Goal: Information Seeking & Learning: Find specific fact

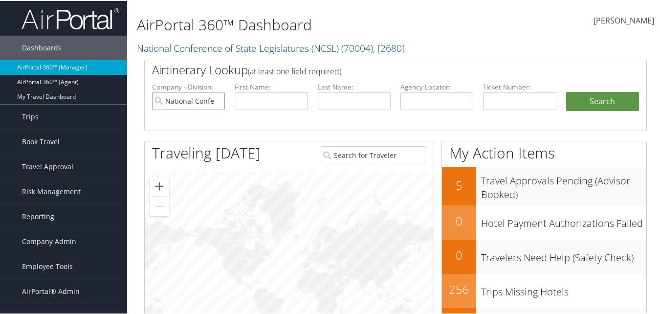
click at [215, 100] on input "National Conference of State Legislatures (NCSL)" at bounding box center [188, 100] width 73 height 18
click at [264, 99] on input "text" at bounding box center [271, 100] width 73 height 18
type input "rebecca"
type input "seuserer tamplin"
click at [566, 91] on button "Search" at bounding box center [602, 101] width 73 height 20
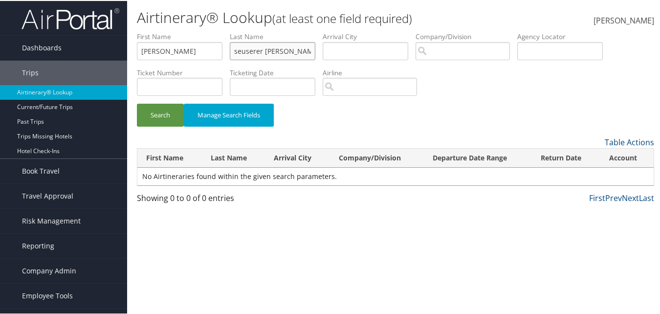
drag, startPoint x: 262, startPoint y: 48, endPoint x: 237, endPoint y: 50, distance: 25.5
click at [237, 50] on input "seuserer tamplin" at bounding box center [273, 50] width 86 height 18
click at [137, 103] on button "Search" at bounding box center [160, 114] width 47 height 23
paste input "seuserer"
drag, startPoint x: 264, startPoint y: 51, endPoint x: 287, endPoint y: 52, distance: 23.0
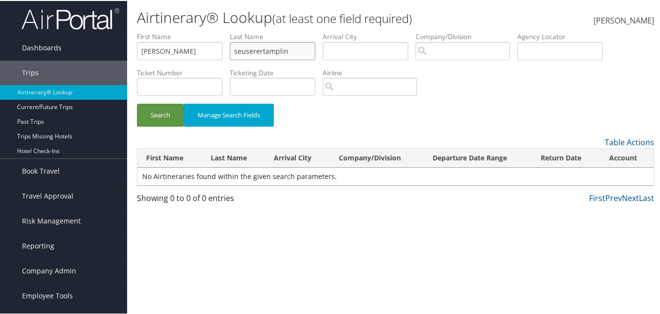
click at [287, 52] on input "seuserertamplin" at bounding box center [273, 50] width 86 height 18
type input "seuserer"
click at [137, 103] on button "Search" at bounding box center [160, 114] width 47 height 23
drag, startPoint x: 177, startPoint y: 52, endPoint x: 125, endPoint y: 49, distance: 51.9
click at [125, 49] on div "Dashboards AirPortal 360™ (Manager) AirPortal 360™ (Agent) My Travel Dashboard …" at bounding box center [332, 157] width 664 height 314
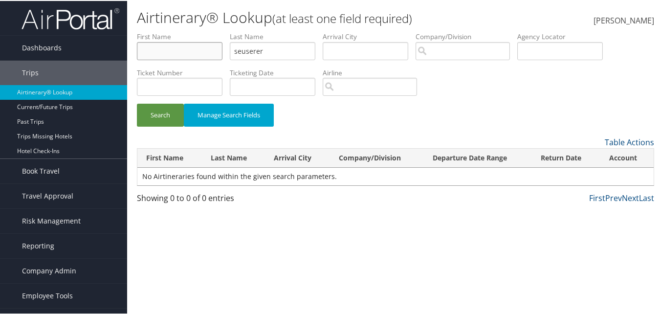
click at [137, 103] on button "Search" at bounding box center [160, 114] width 47 height 23
drag, startPoint x: 275, startPoint y: 49, endPoint x: 213, endPoint y: 42, distance: 62.6
click at [213, 31] on ul "First Name Last Name seuserer Departure City Arrival City Company/Division Airp…" at bounding box center [395, 31] width 517 height 0
paste input "tamplin"
type input "tamplin"
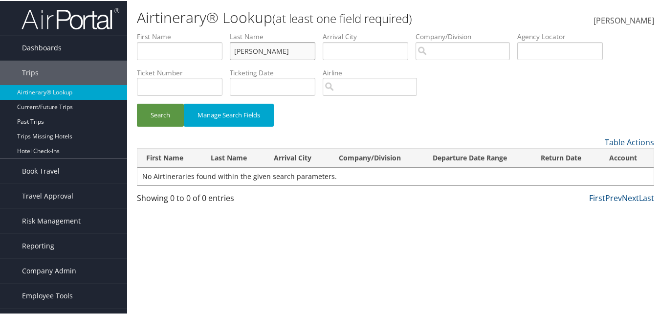
click at [137, 103] on button "Search" at bounding box center [160, 114] width 47 height 23
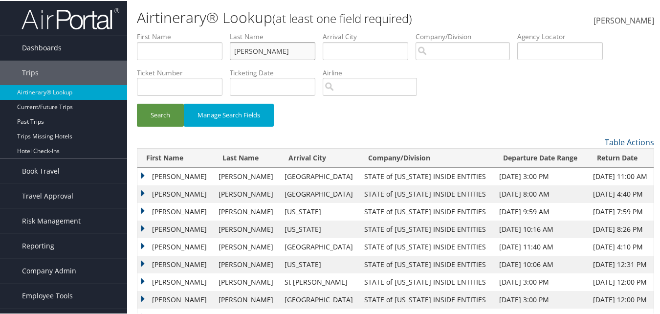
scroll to position [46, 0]
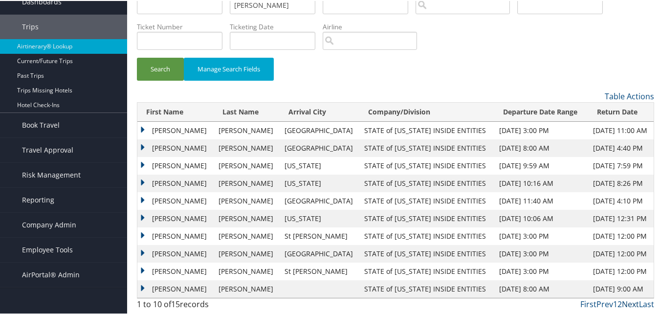
click at [624, 304] on link "Next" at bounding box center [630, 303] width 17 height 11
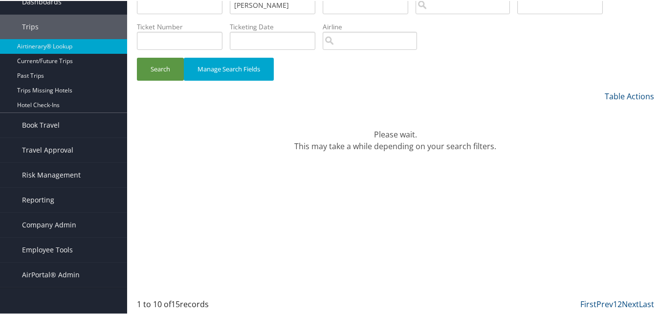
scroll to position [19, 0]
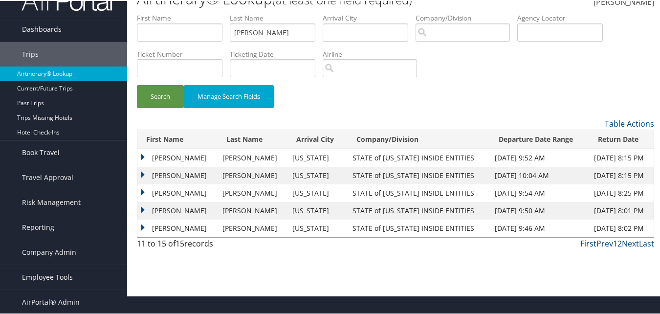
click at [591, 246] on link "First" at bounding box center [589, 242] width 16 height 11
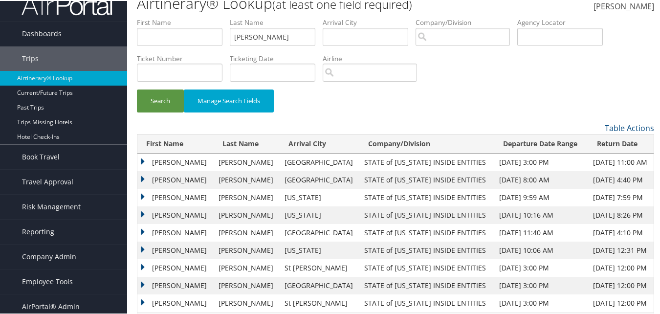
scroll to position [0, 0]
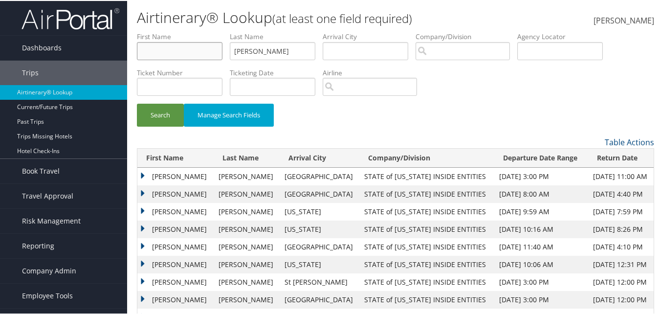
click at [165, 50] on input "text" at bounding box center [180, 50] width 86 height 18
type input "rebe"
click at [137, 103] on button "Search" at bounding box center [160, 114] width 47 height 23
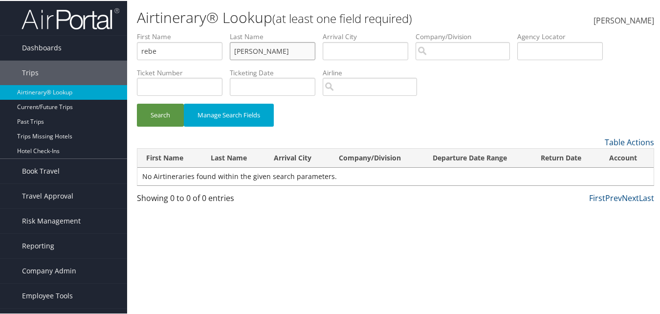
drag, startPoint x: 264, startPoint y: 51, endPoint x: 230, endPoint y: 50, distance: 34.2
click at [232, 49] on input "tamplin" at bounding box center [273, 50] width 86 height 18
type input "Seuferer"
click at [169, 113] on button "Search" at bounding box center [160, 114] width 47 height 23
drag, startPoint x: 164, startPoint y: 54, endPoint x: 161, endPoint y: 58, distance: 5.3
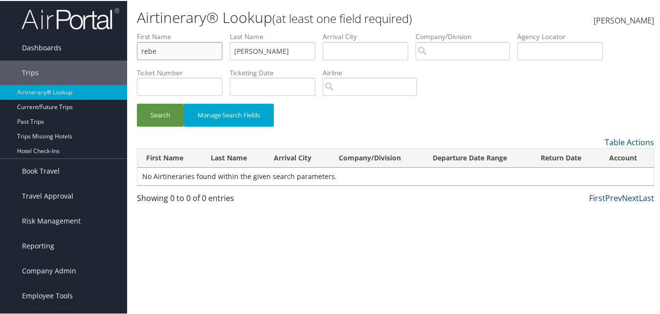
click at [144, 52] on input "rebe" at bounding box center [180, 50] width 86 height 18
type input "r"
click at [137, 103] on button "Search" at bounding box center [160, 114] width 47 height 23
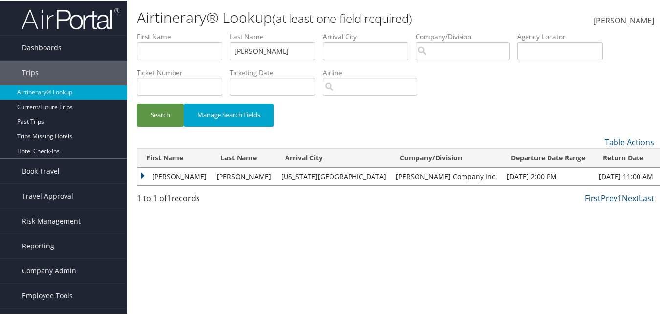
click at [140, 177] on td "Joseph" at bounding box center [174, 176] width 74 height 18
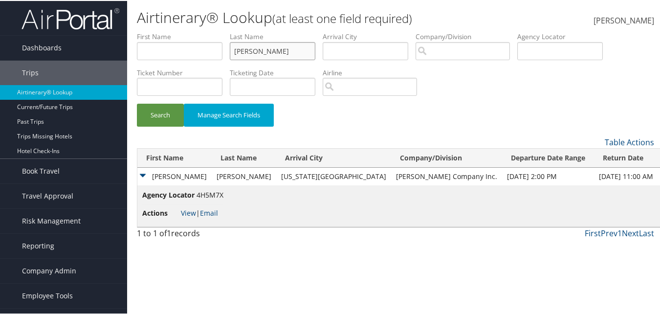
click at [250, 51] on input "Seuferer" at bounding box center [273, 50] width 86 height 18
type input "Seuserer"
click at [137, 103] on button "Search" at bounding box center [160, 114] width 47 height 23
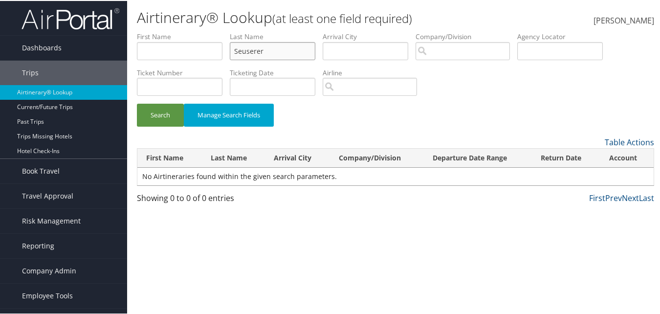
drag, startPoint x: 246, startPoint y: 52, endPoint x: 209, endPoint y: 45, distance: 38.3
click at [209, 31] on ul "First Name Last Name Seuserer Departure City Arrival City Company/Division Airp…" at bounding box center [395, 31] width 517 height 0
click at [183, 46] on input "text" at bounding box center [180, 50] width 86 height 18
type input "rebecca"
click at [137, 103] on button "Search" at bounding box center [160, 114] width 47 height 23
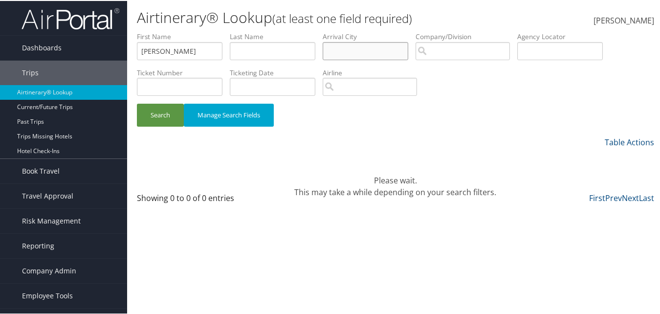
click at [351, 55] on input "text" at bounding box center [366, 50] width 86 height 18
click at [466, 54] on input "search" at bounding box center [463, 50] width 94 height 18
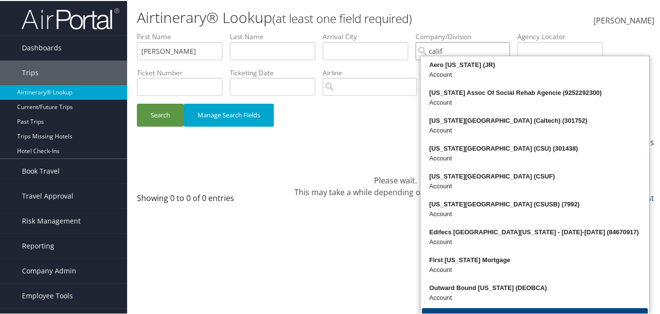
type input "calif"
click at [286, 224] on div "Airtinerary® Lookup (at least one field required) Cameron Poole Cameron Poole M…" at bounding box center [395, 157] width 537 height 314
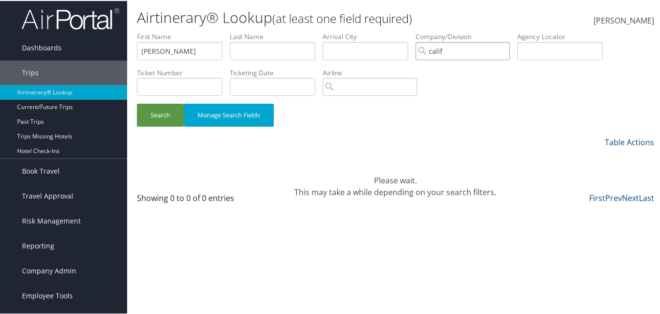
drag, startPoint x: 449, startPoint y: 54, endPoint x: 411, endPoint y: 62, distance: 38.6
click at [429, 54] on input "calif" at bounding box center [463, 50] width 94 height 18
click at [453, 55] on input "search" at bounding box center [463, 50] width 94 height 18
drag, startPoint x: 193, startPoint y: 51, endPoint x: 117, endPoint y: 45, distance: 76.0
click at [117, 45] on div "Dashboards AirPortal 360™ (Manager) AirPortal 360™ (Agent) My Travel Dashboard …" at bounding box center [332, 157] width 664 height 314
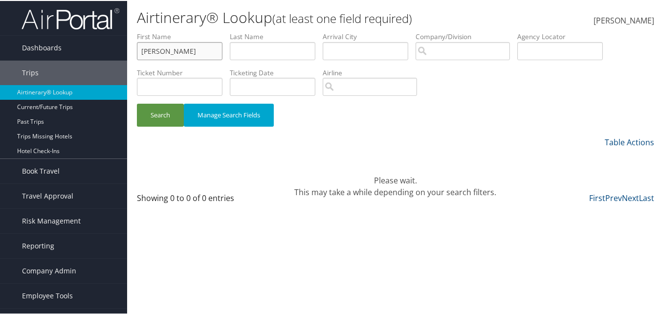
type input "tania"
click at [137, 103] on button "Search" at bounding box center [160, 114] width 47 height 23
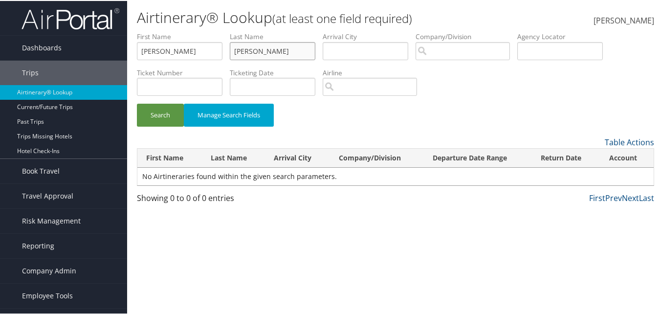
type input "gonsales"
click at [137, 103] on button "Search" at bounding box center [160, 114] width 47 height 23
click at [203, 31] on ul "First Name tania Last Name gonsales Departure City Arrival City Company/Divisio…" at bounding box center [395, 31] width 517 height 0
drag, startPoint x: 175, startPoint y: 47, endPoint x: 138, endPoint y: 41, distance: 37.8
click at [138, 41] on input "tania" at bounding box center [180, 50] width 86 height 18
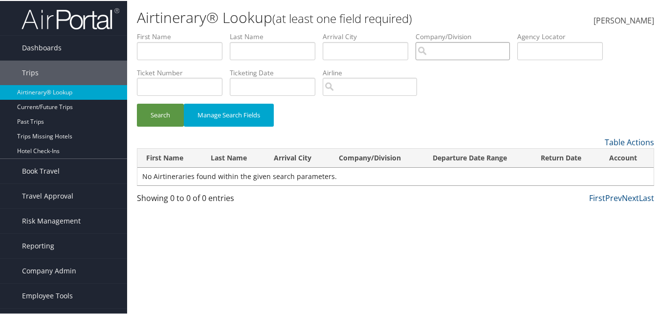
click at [443, 54] on input "search" at bounding box center [463, 50] width 94 height 18
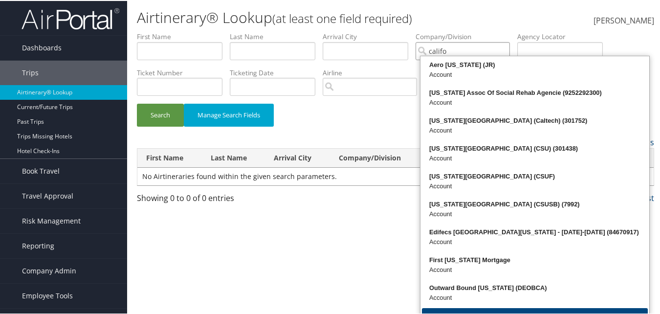
type input "califo"
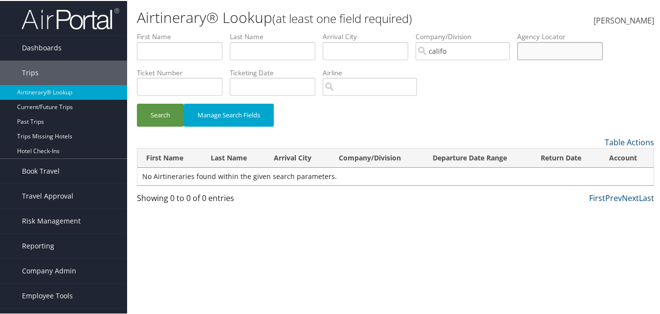
click at [547, 50] on input "text" at bounding box center [560, 50] width 86 height 18
type input "1684052180"
drag, startPoint x: 459, startPoint y: 56, endPoint x: 416, endPoint y: 42, distance: 44.7
click at [416, 31] on ul "First Name Last Name Departure City Arrival City Company/Division califo Airpor…" at bounding box center [395, 31] width 517 height 0
click at [137, 103] on button "Search" at bounding box center [160, 114] width 47 height 23
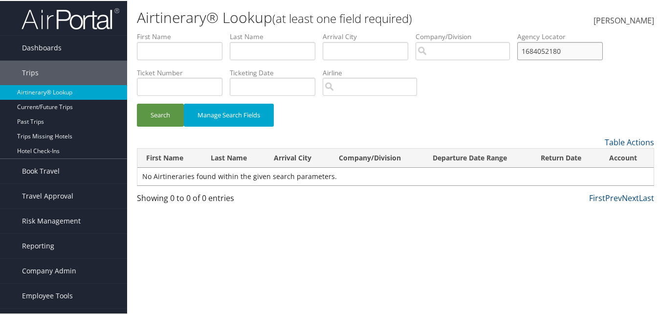
click at [531, 47] on input "1684052180" at bounding box center [560, 50] width 86 height 18
drag, startPoint x: 575, startPoint y: 52, endPoint x: 502, endPoint y: 32, distance: 75.7
click at [502, 31] on ul "First Name Last Name Departure City Arrival City Company/Division Airport/City …" at bounding box center [395, 31] width 517 height 0
drag, startPoint x: 581, startPoint y: 54, endPoint x: 493, endPoint y: 41, distance: 88.6
click at [500, 31] on ul "First Name Last Name Departure City Arrival City Company/Division Airport/City …" at bounding box center [395, 31] width 517 height 0
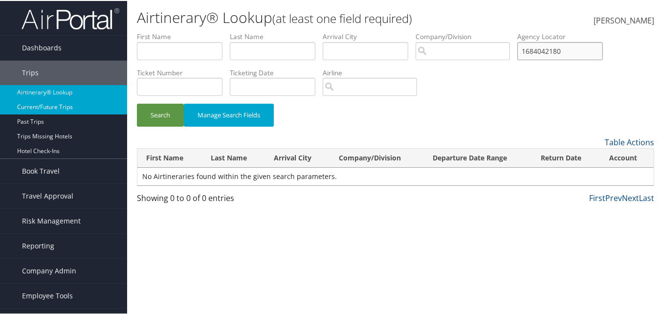
type input "1684042180"
click at [61, 103] on link "Current/Future Trips" at bounding box center [63, 106] width 127 height 15
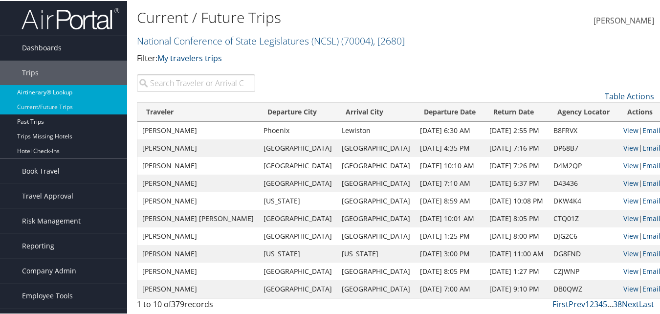
click at [61, 90] on link "Airtinerary® Lookup" at bounding box center [63, 91] width 127 height 15
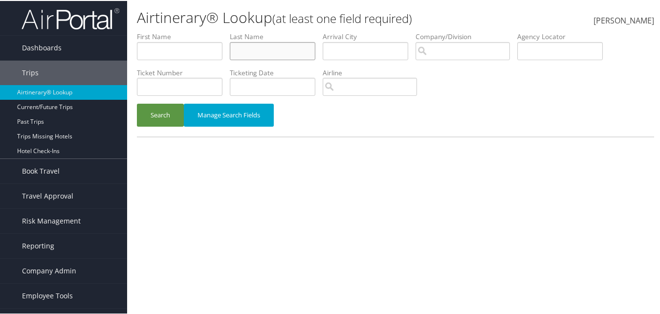
click at [255, 48] on input "text" at bounding box center [273, 50] width 86 height 18
type input "seurer"
click at [137, 103] on button "Search" at bounding box center [160, 114] width 47 height 23
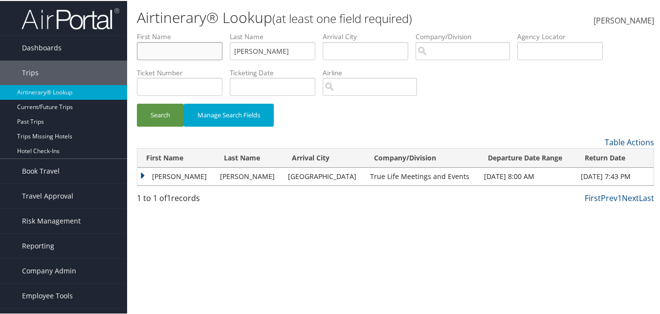
click at [186, 45] on input "text" at bounding box center [180, 50] width 86 height 18
type input "rebecca"
click at [137, 103] on button "Search" at bounding box center [160, 114] width 47 height 23
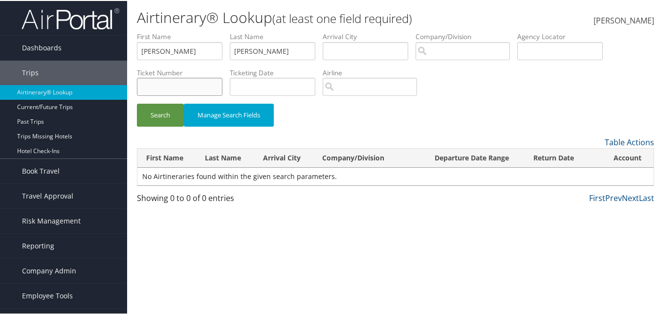
click at [199, 93] on input "text" at bounding box center [180, 86] width 86 height 18
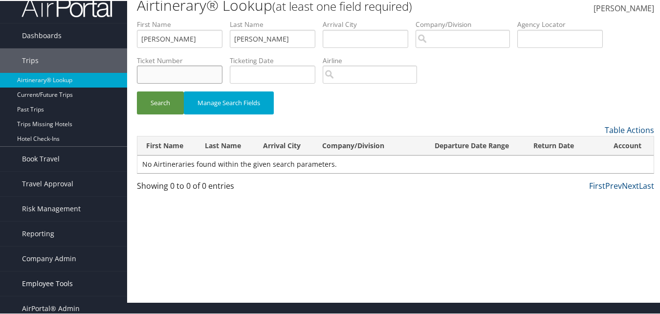
scroll to position [19, 0]
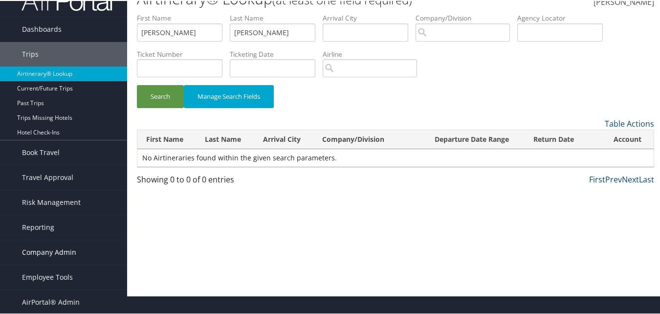
click at [66, 255] on span "Company Admin" at bounding box center [49, 251] width 54 height 24
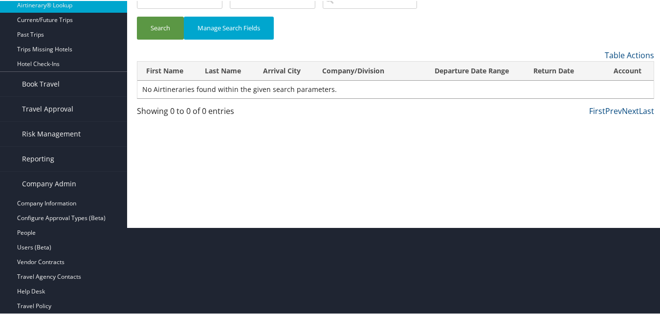
scroll to position [38, 0]
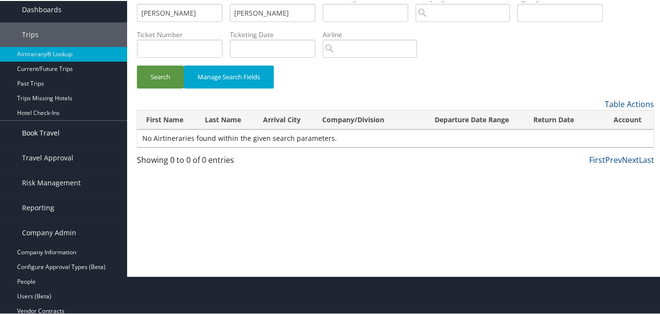
click at [44, 132] on span "Book Travel" at bounding box center [41, 132] width 38 height 24
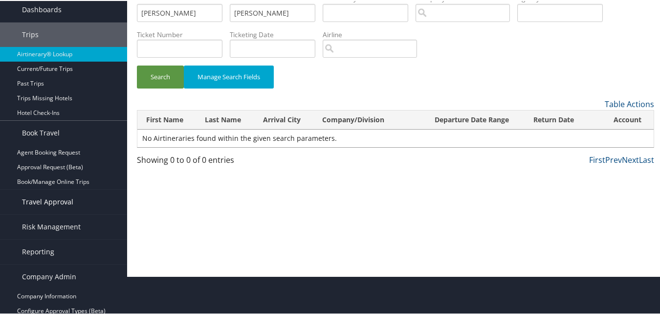
click at [52, 200] on span "Travel Approval" at bounding box center [47, 201] width 51 height 24
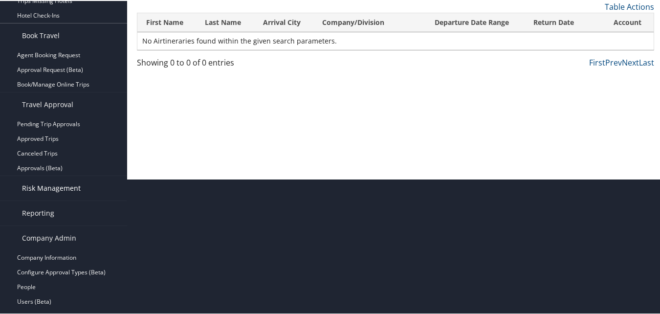
scroll to position [136, 0]
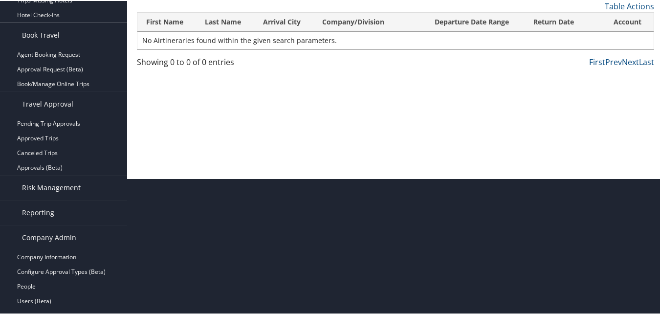
click at [52, 188] on span "Risk Management" at bounding box center [51, 187] width 59 height 24
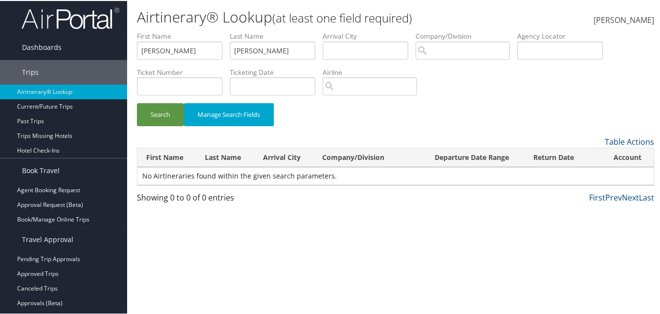
scroll to position [0, 0]
drag, startPoint x: 198, startPoint y: 50, endPoint x: 192, endPoint y: 50, distance: 5.9
click at [183, 50] on input "rebecca" at bounding box center [180, 50] width 86 height 18
drag, startPoint x: 257, startPoint y: 51, endPoint x: 221, endPoint y: 50, distance: 35.7
click at [235, 49] on input "seurer" at bounding box center [273, 50] width 86 height 18
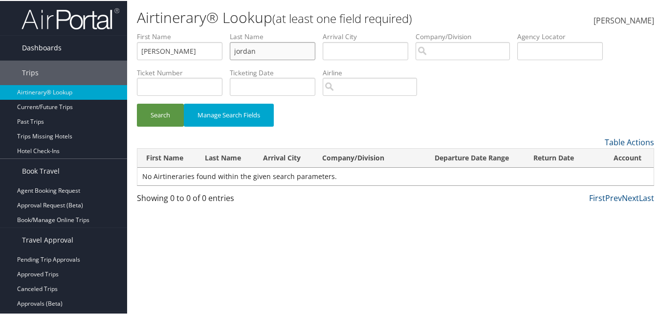
type input "jordan"
click at [118, 40] on div "Dashboards AirPortal 360™ (Manager) AirPortal 360™ (Agent) My Travel Dashboard …" at bounding box center [332, 157] width 664 height 314
type input "claudia"
click at [137, 103] on button "Search" at bounding box center [160, 114] width 47 height 23
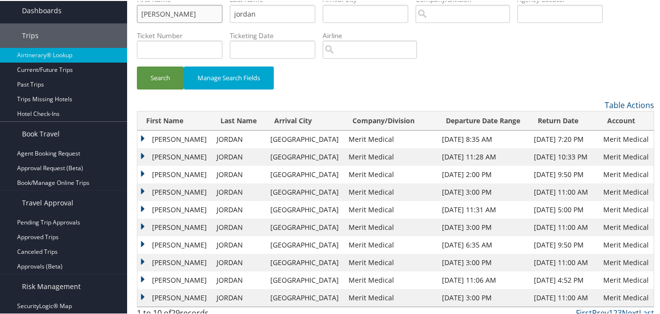
scroll to position [49, 0]
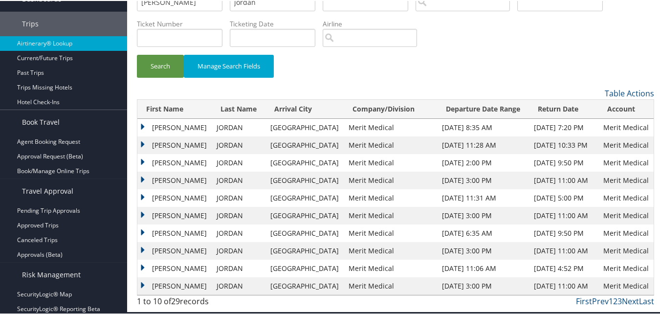
click at [142, 214] on td "CLAUDIA" at bounding box center [174, 215] width 74 height 18
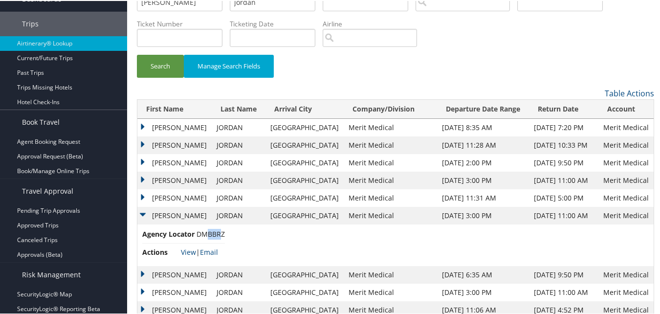
drag, startPoint x: 222, startPoint y: 233, endPoint x: 205, endPoint y: 233, distance: 16.6
click at [205, 233] on span "DMBBRZ" at bounding box center [211, 232] width 28 height 9
drag, startPoint x: 205, startPoint y: 233, endPoint x: 223, endPoint y: 234, distance: 17.6
click at [224, 234] on span "DMBBRZ" at bounding box center [211, 232] width 28 height 9
drag, startPoint x: 223, startPoint y: 233, endPoint x: 201, endPoint y: 233, distance: 21.0
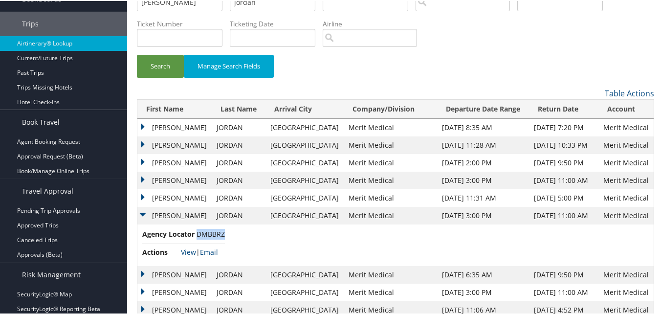
click at [201, 233] on span "DMBBRZ" at bounding box center [211, 232] width 28 height 9
copy span "DMBBRZ"
click at [145, 273] on td "CLAUDIA" at bounding box center [174, 274] width 74 height 18
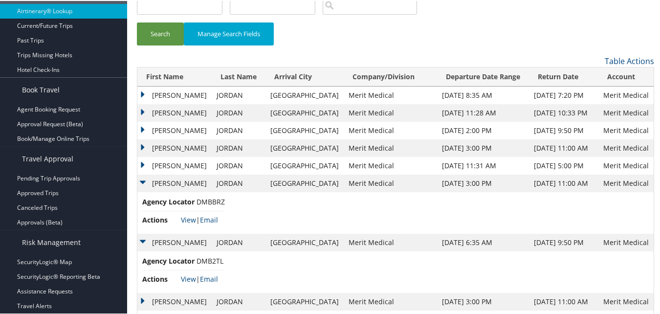
scroll to position [98, 0]
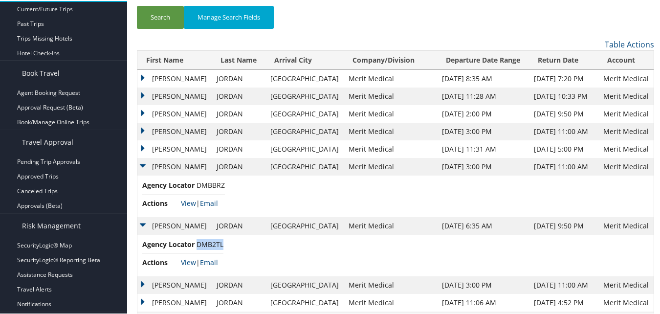
drag, startPoint x: 223, startPoint y: 246, endPoint x: 198, endPoint y: 248, distance: 25.0
click at [198, 248] on li "Agency Locator DMB2TL" at bounding box center [182, 245] width 81 height 15
copy span "DMB2TL"
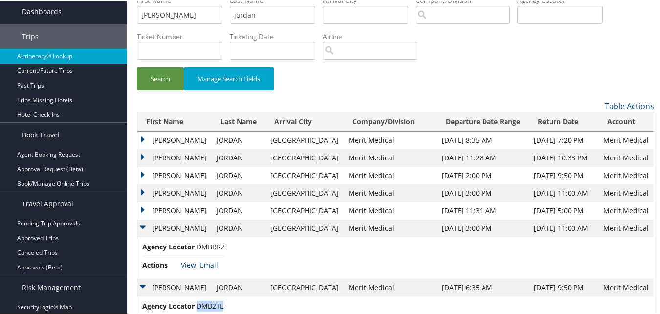
scroll to position [0, 0]
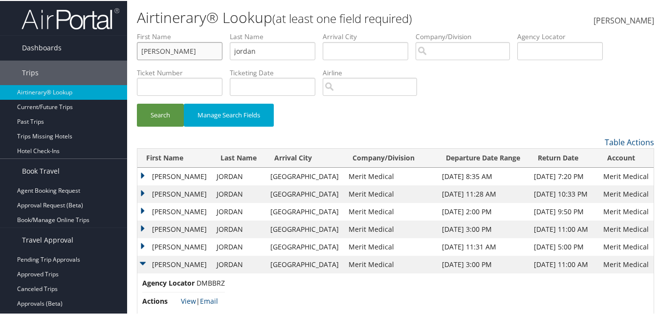
drag, startPoint x: 173, startPoint y: 52, endPoint x: 158, endPoint y: 52, distance: 15.2
click at [158, 52] on input "claudia" at bounding box center [180, 50] width 86 height 18
drag, startPoint x: 268, startPoint y: 52, endPoint x: 207, endPoint y: 54, distance: 60.7
click at [207, 31] on ul "First Name claudia Last Name jordan Departure City Arrival City Company/Divisio…" at bounding box center [395, 31] width 517 height 0
type input "bickett"
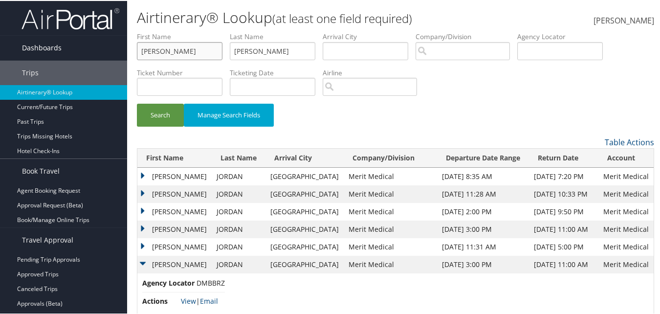
drag, startPoint x: 185, startPoint y: 55, endPoint x: 120, endPoint y: 35, distance: 67.7
click at [120, 35] on div "Dashboards AirPortal 360™ (Manager) AirPortal 360™ (Agent) My Travel Dashboard …" at bounding box center [332, 221] width 664 height 443
click at [137, 103] on button "Search" at bounding box center [160, 114] width 47 height 23
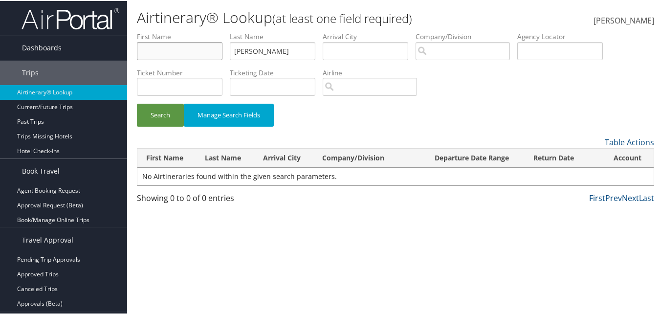
click at [137, 103] on button "Search" at bounding box center [160, 114] width 47 height 23
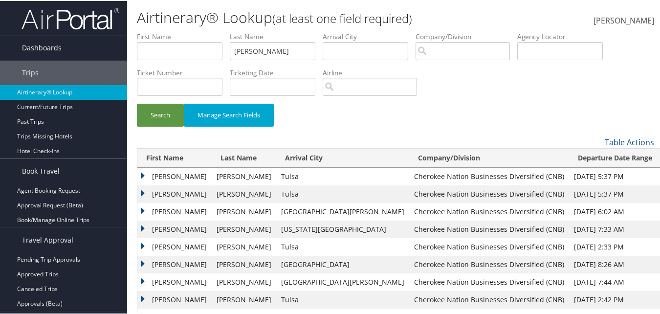
click at [142, 264] on td "CLINTON" at bounding box center [174, 264] width 74 height 18
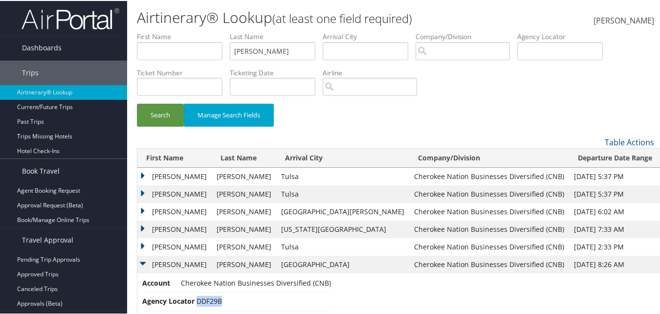
drag, startPoint x: 223, startPoint y: 302, endPoint x: 198, endPoint y: 303, distance: 24.5
click at [198, 303] on li "Agency Locator DDF29B" at bounding box center [236, 300] width 189 height 18
copy span "DDF29B"
